Goal: Information Seeking & Learning: Learn about a topic

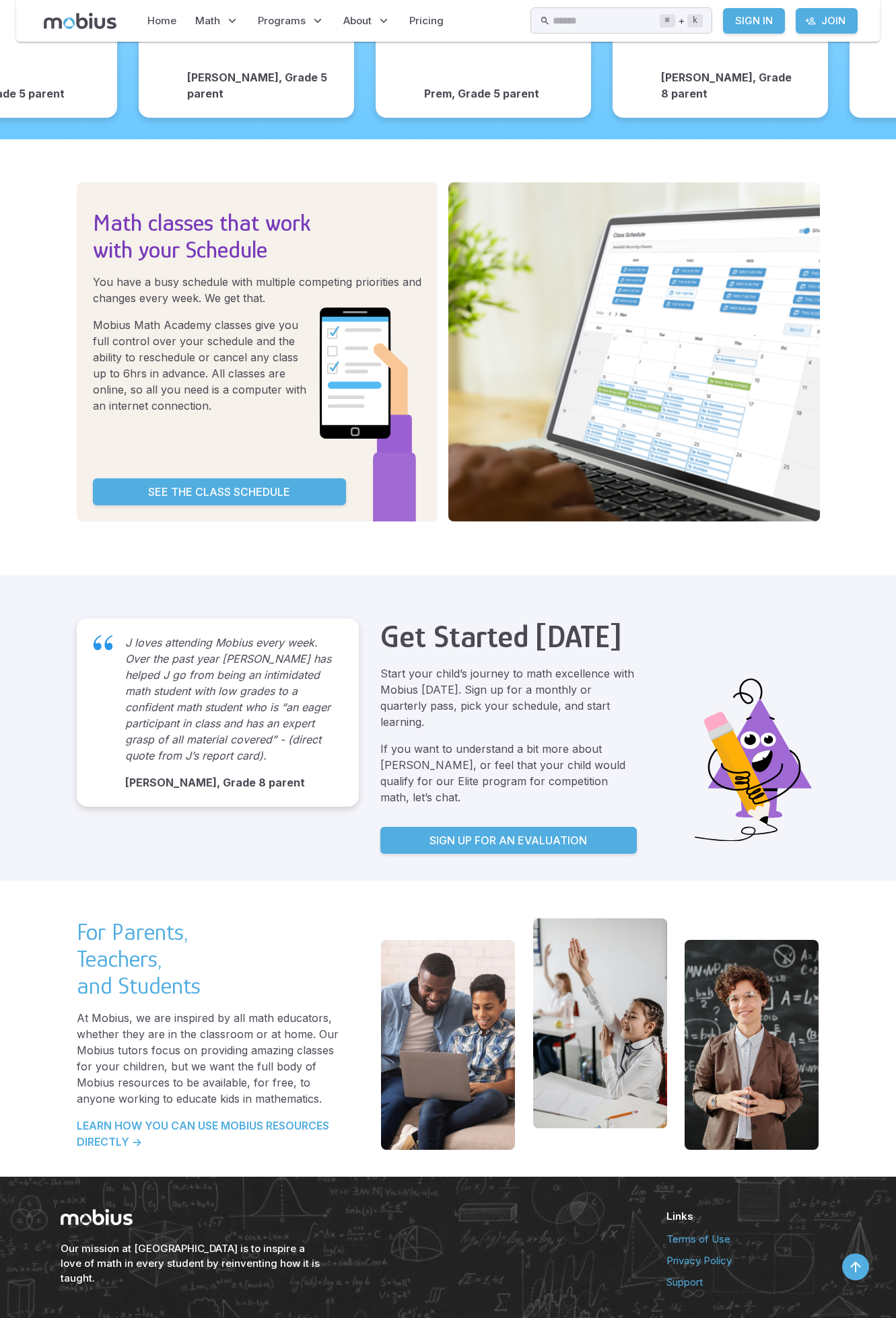
scroll to position [2031, 0]
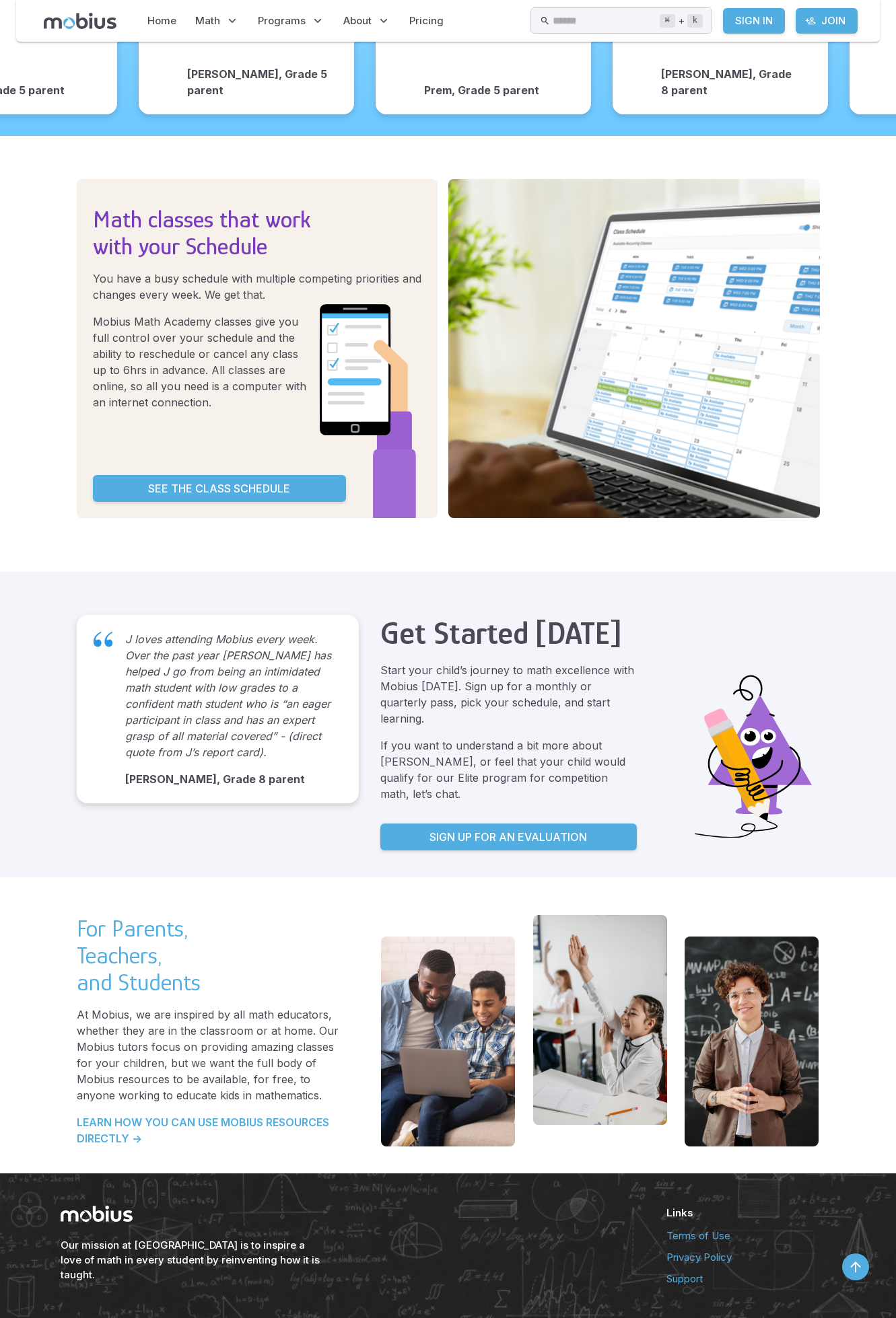
drag, startPoint x: 0, startPoint y: 0, endPoint x: 125, endPoint y: 1027, distance: 1034.6
click at [125, 1027] on p "At Mobius, we are inspired by all math educators, whether they are in the class…" at bounding box center [210, 1055] width 266 height 97
click at [134, 1114] on p "LEARN HOW YOU CAN USE MOBIUS RESOURCES DIRECTLY ->" at bounding box center [210, 1130] width 266 height 32
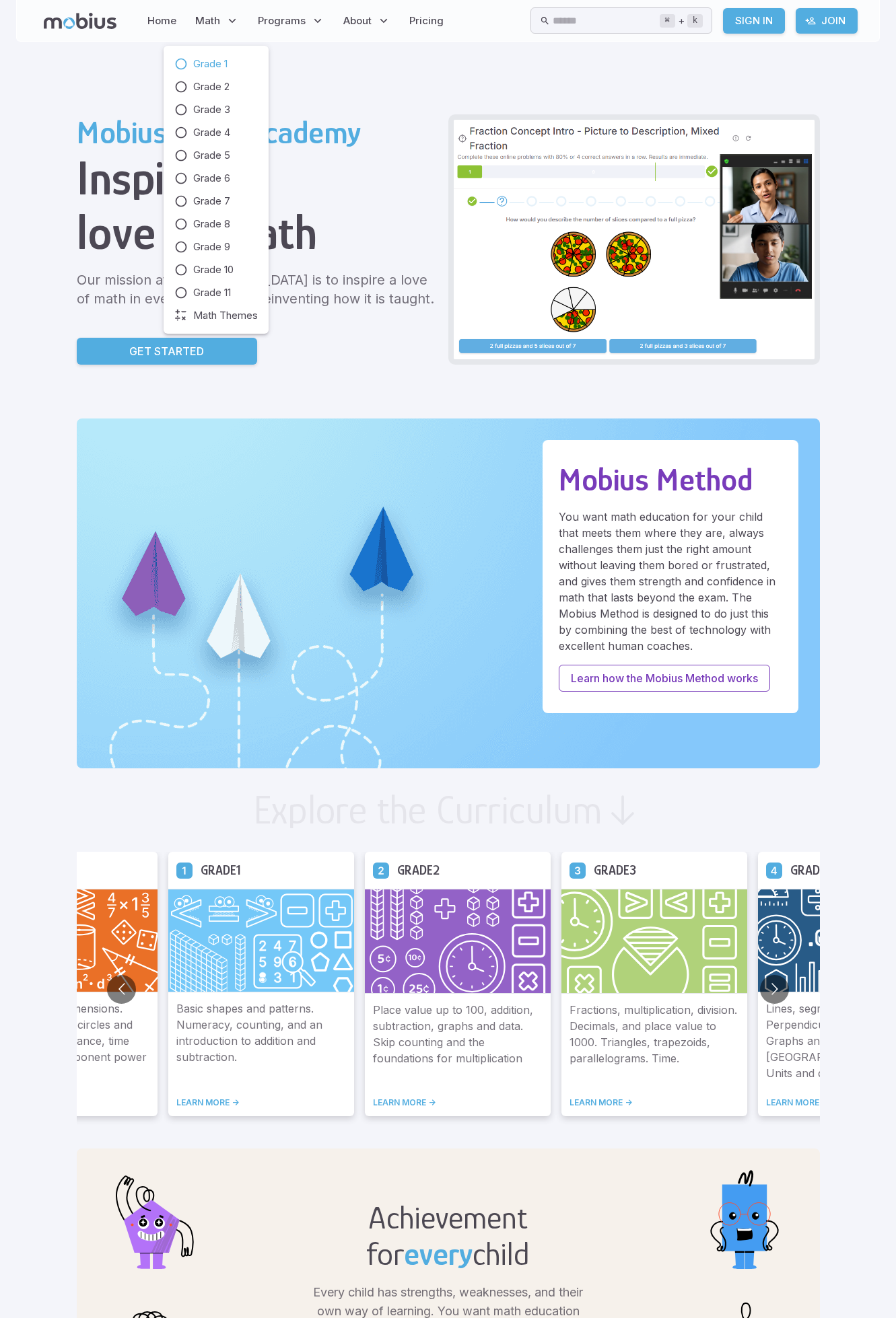
click at [216, 61] on span "Grade 1" at bounding box center [210, 64] width 35 height 15
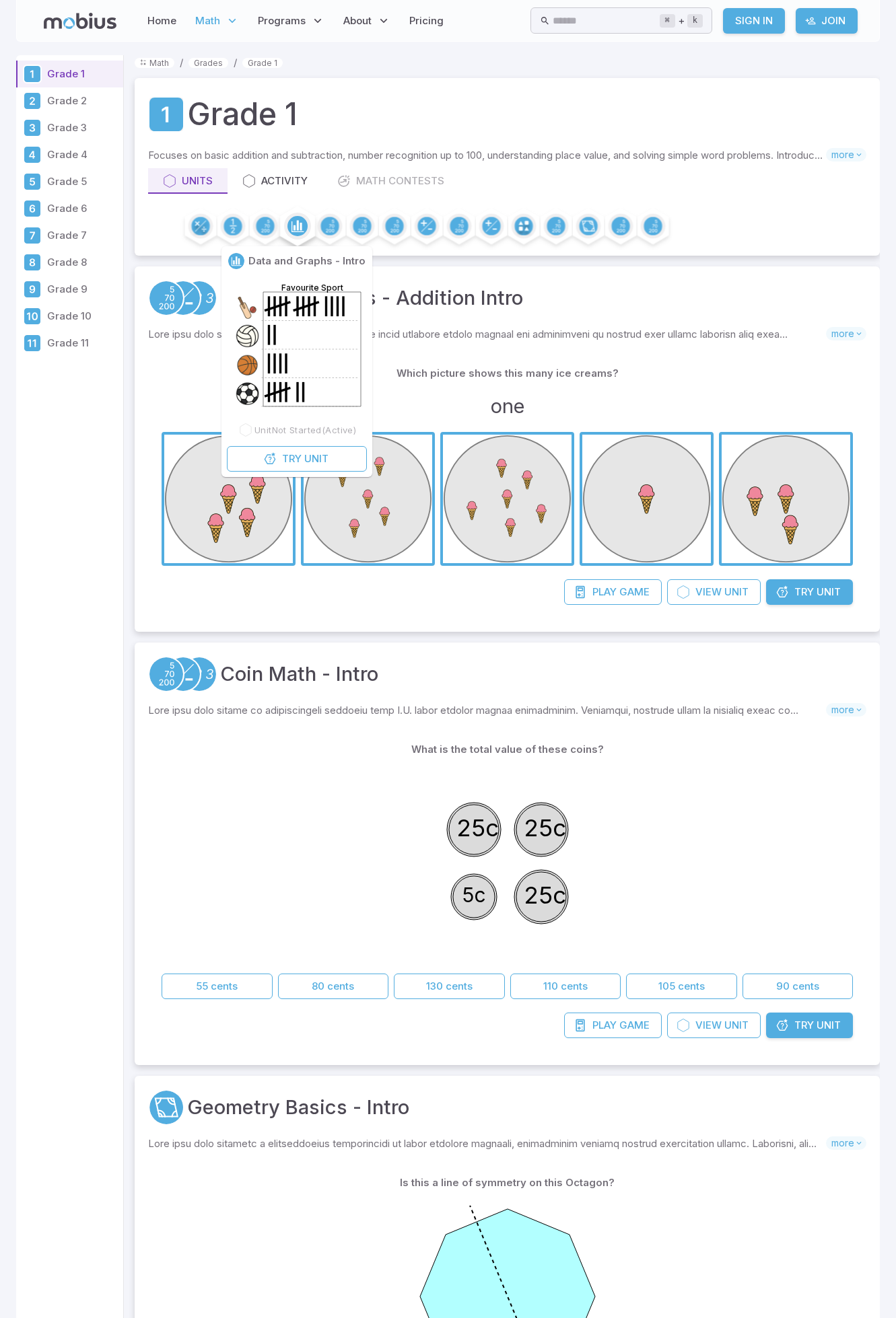
click at [296, 230] on circle at bounding box center [298, 227] width 20 height 20
